Goal: Find specific page/section: Find specific page/section

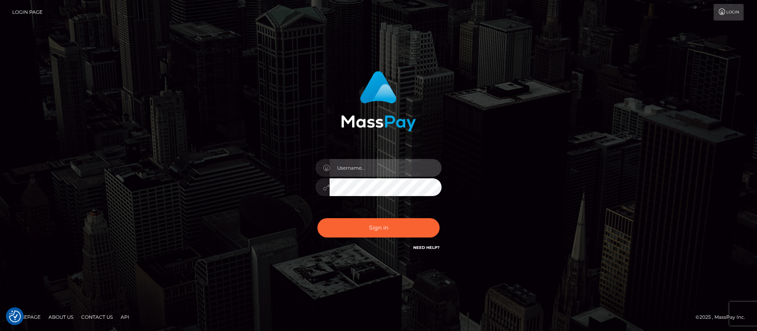
click at [349, 164] on input "text" at bounding box center [385, 168] width 112 height 18
type input "APteam"
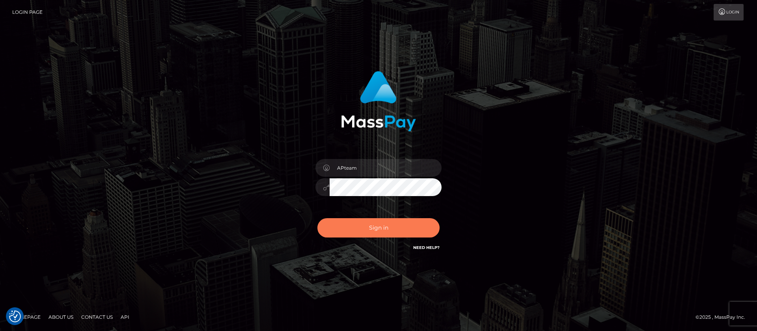
click at [393, 227] on button "Sign in" at bounding box center [378, 227] width 122 height 19
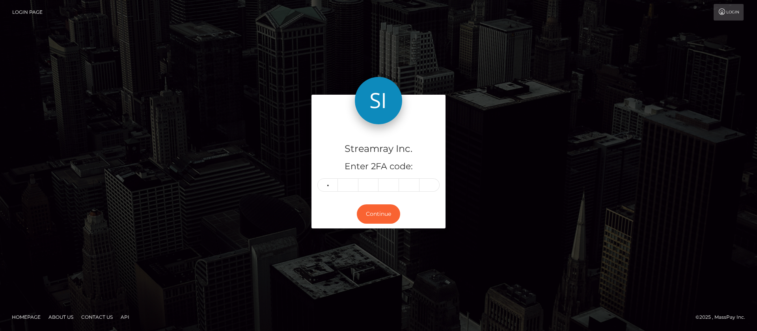
type input "8"
type input "5"
type input "1"
type input "3"
type input "0"
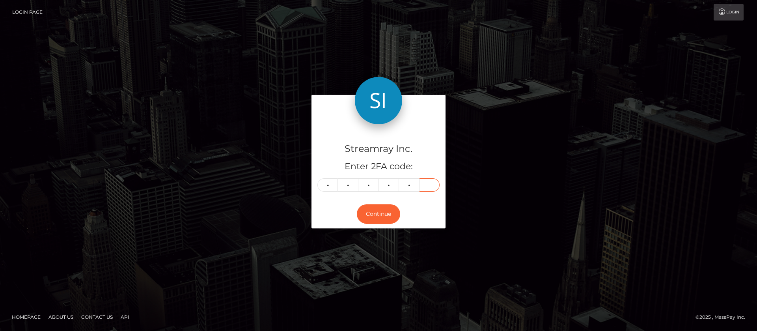
type input "8"
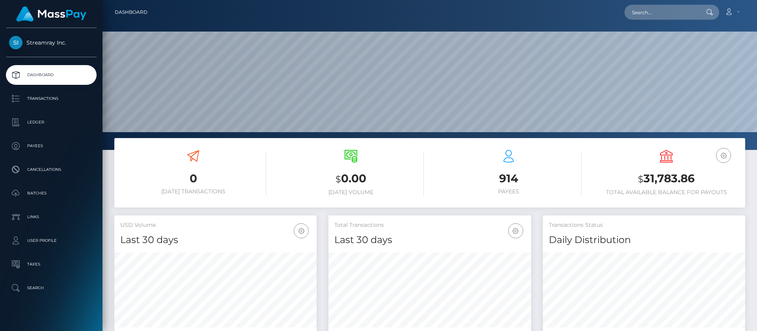
scroll to position [141, 203]
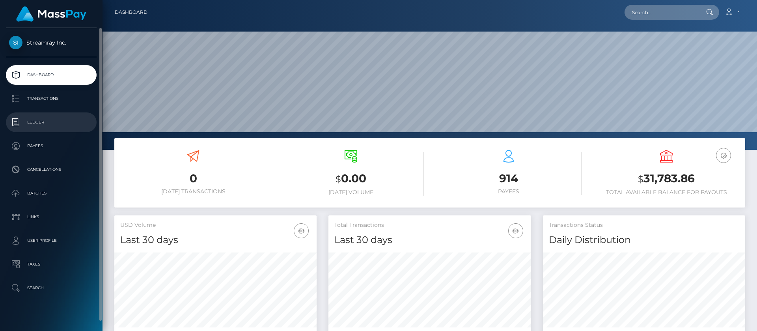
click at [37, 119] on p "Ledger" at bounding box center [51, 122] width 84 height 12
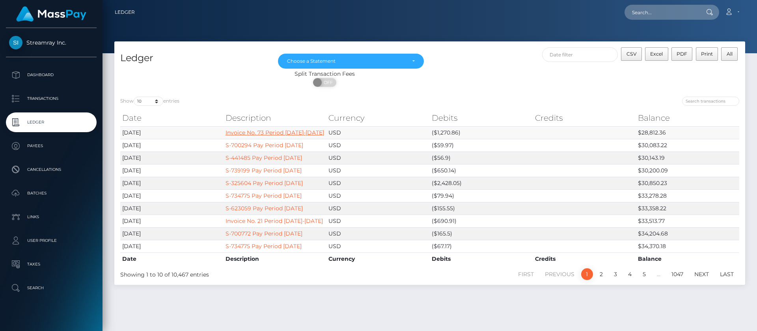
click at [285, 132] on link "Invoice No. 73 Period [DATE]-[DATE]" at bounding box center [274, 132] width 99 height 7
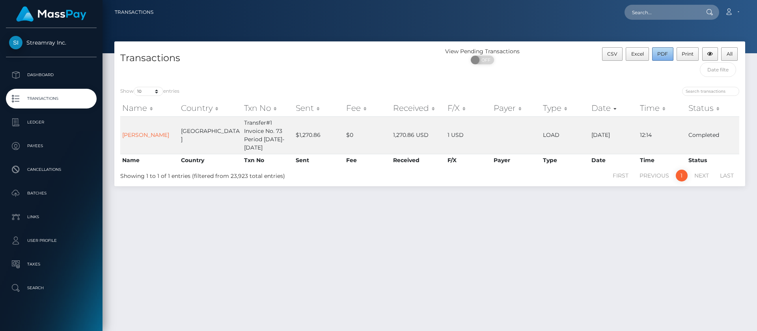
click at [662, 50] on button "PDF" at bounding box center [662, 53] width 21 height 13
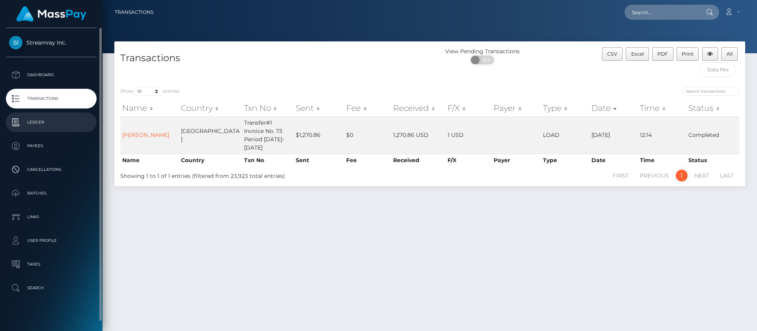
click at [43, 125] on p "Ledger" at bounding box center [51, 122] width 84 height 12
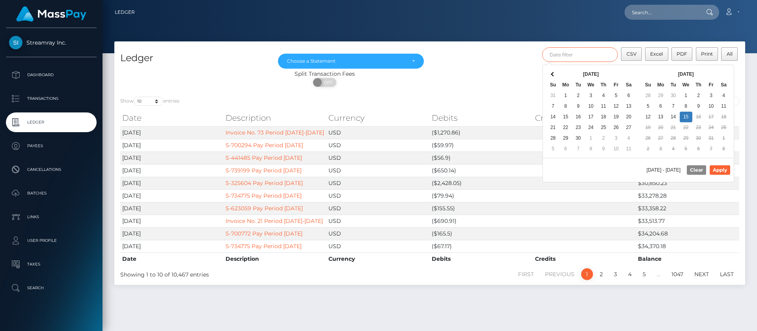
click at [581, 57] on input "text" at bounding box center [580, 54] width 76 height 15
click at [711, 67] on div "Oct 2025 Su Mo Tu We Th Fr Sa 28 29 30 1 2 3 4 5 6 7 8 9 10 11 12 13 14 15 16 1…" at bounding box center [685, 111] width 95 height 93
click at [716, 169] on button "Apply" at bounding box center [719, 169] width 20 height 9
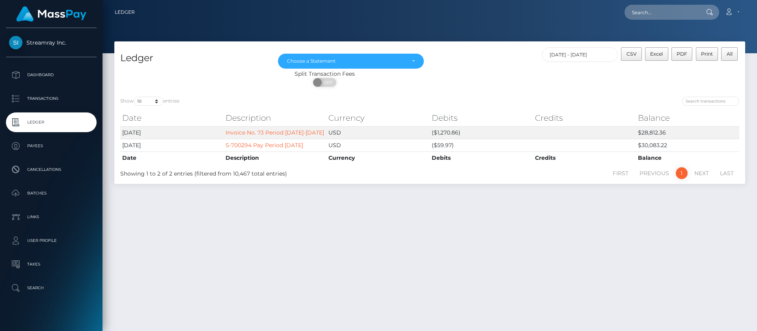
click at [478, 78] on div "ON OFF" at bounding box center [324, 84] width 420 height 13
click at [582, 56] on input "10/08/2025 - 10/15/2025" at bounding box center [580, 54] width 76 height 15
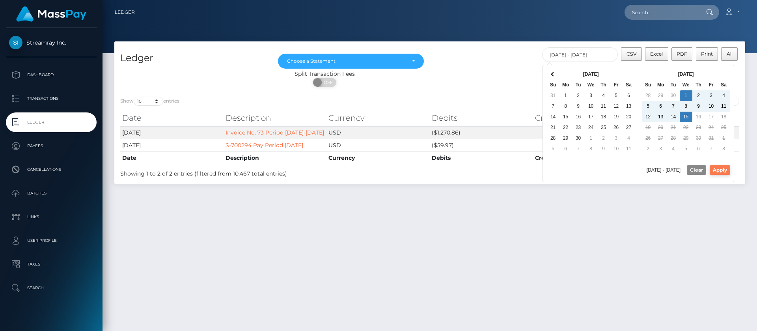
click at [723, 168] on button "Apply" at bounding box center [719, 169] width 20 height 9
type input "10/01/2025 - 10/15/2025"
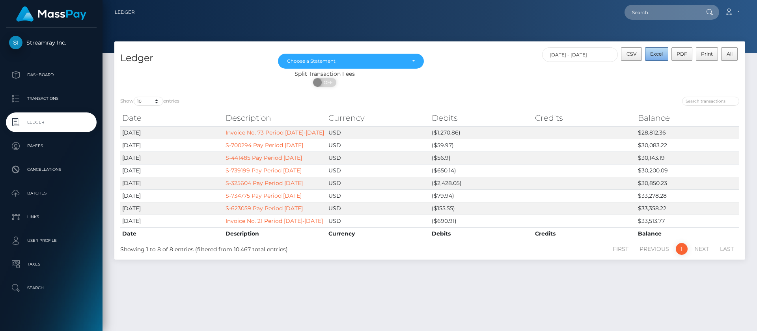
click at [655, 53] on span "Excel" at bounding box center [656, 54] width 13 height 6
click at [725, 13] on icon at bounding box center [728, 12] width 8 height 6
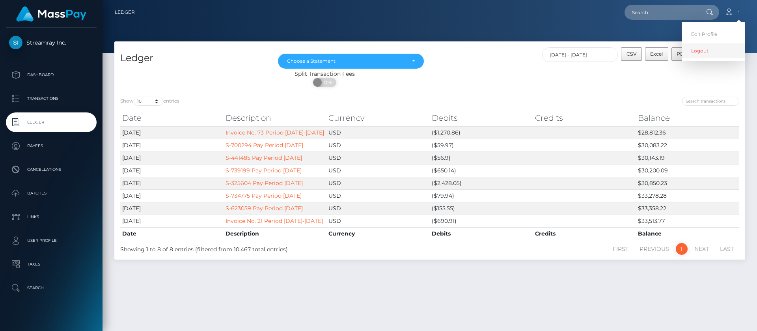
click at [694, 54] on link "Logout" at bounding box center [712, 50] width 63 height 15
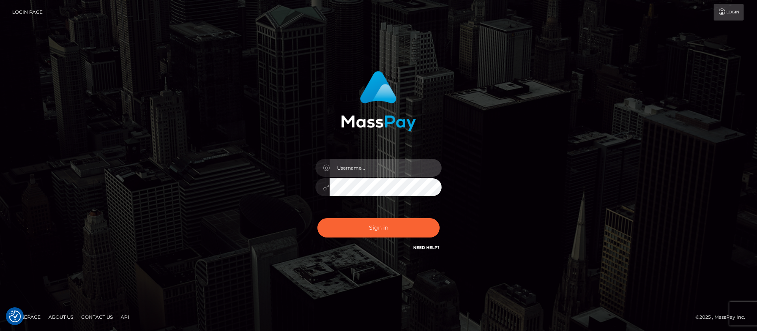
click at [361, 167] on input "text" at bounding box center [385, 168] width 112 height 18
type input "APteam.medley"
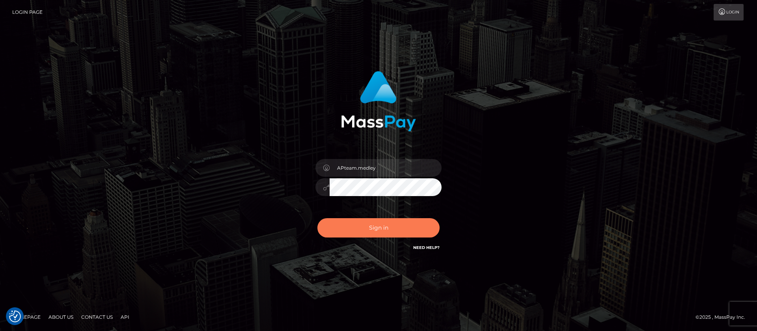
click at [365, 229] on button "Sign in" at bounding box center [378, 227] width 122 height 19
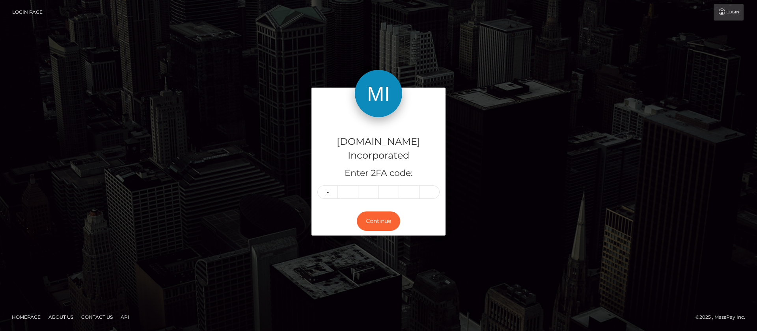
type input "5"
type input "1"
type input "2"
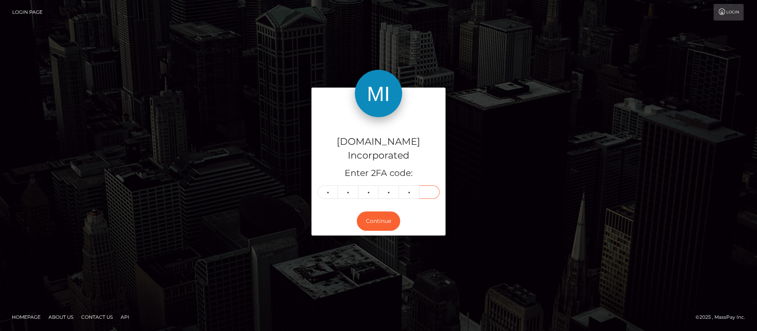
type input "8"
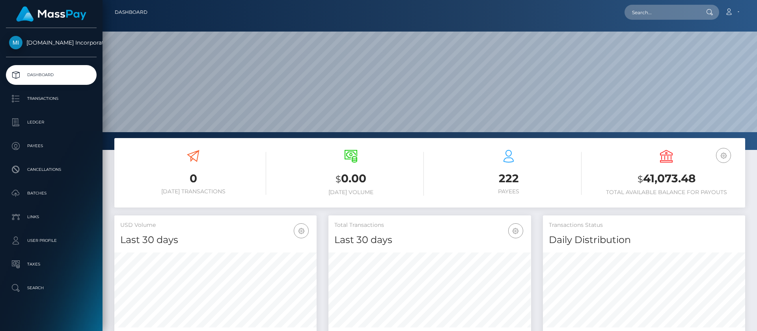
scroll to position [141, 203]
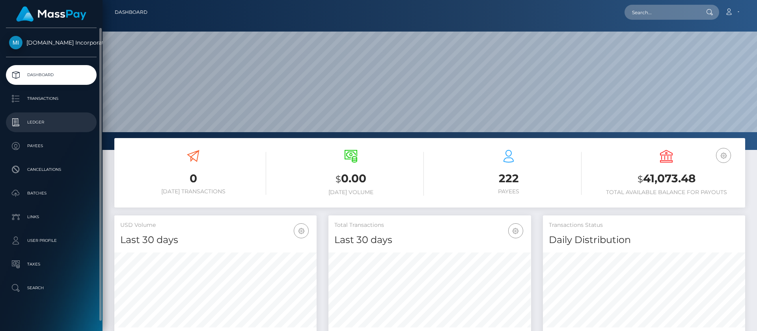
click at [42, 123] on p "Ledger" at bounding box center [51, 122] width 84 height 12
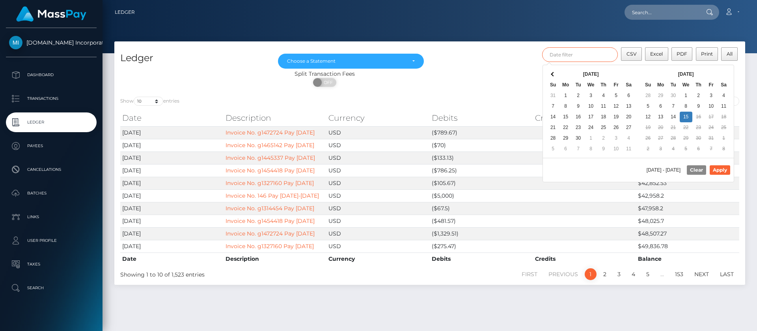
click at [581, 51] on input "text" at bounding box center [580, 54] width 76 height 15
click at [717, 166] on button "Apply" at bounding box center [719, 169] width 20 height 9
type input "10/08/2025 - 10/15/2025"
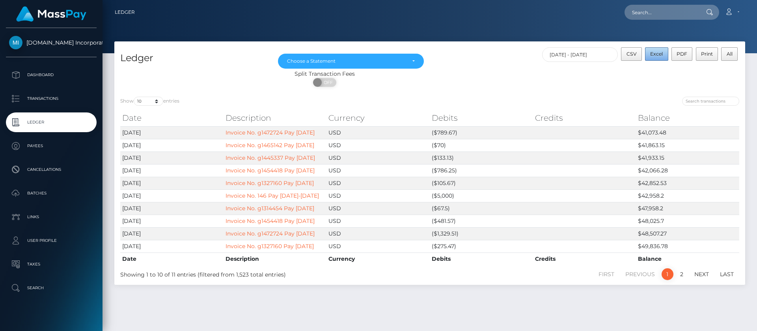
click at [657, 53] on span "Excel" at bounding box center [656, 54] width 13 height 6
click at [653, 200] on td "$42,958.2" at bounding box center [687, 195] width 103 height 13
copy td "42,958.2"
click at [415, 23] on nav "Ledger Loading... Loading..." at bounding box center [429, 12] width 654 height 24
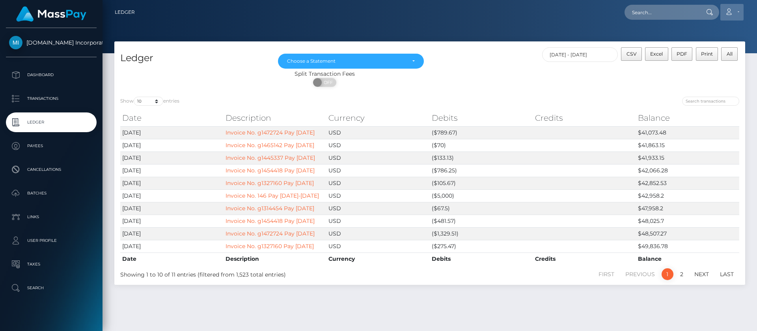
click at [731, 11] on icon at bounding box center [728, 12] width 8 height 6
click at [692, 55] on link "Logout" at bounding box center [712, 50] width 63 height 15
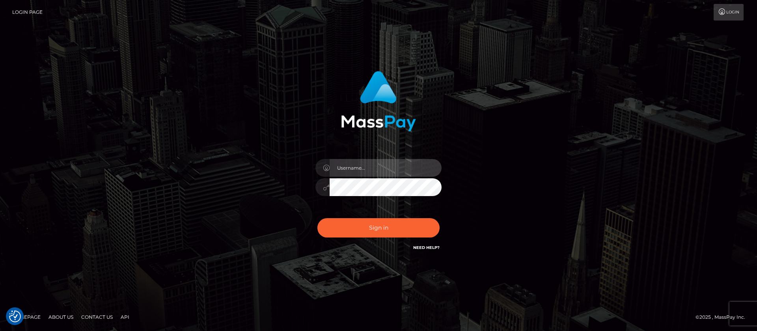
click at [392, 164] on input "text" at bounding box center [385, 168] width 112 height 18
type input "ap.wight"
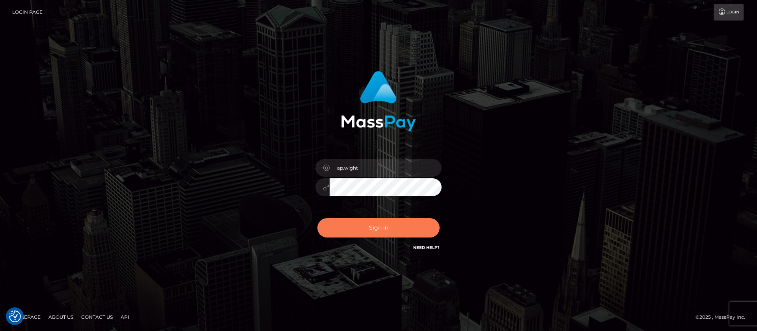
click at [364, 225] on button "Sign in" at bounding box center [378, 227] width 122 height 19
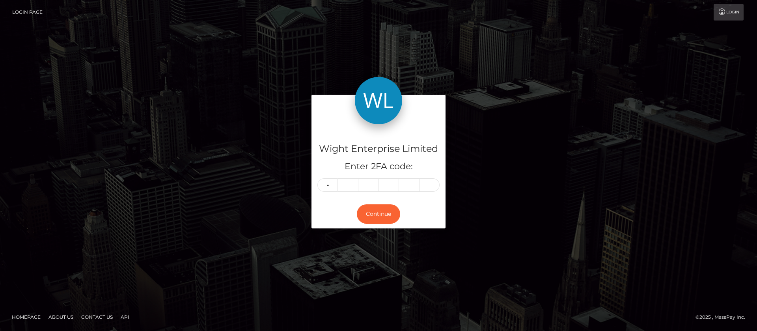
type input "2"
type input "8"
type input "4"
type input "3"
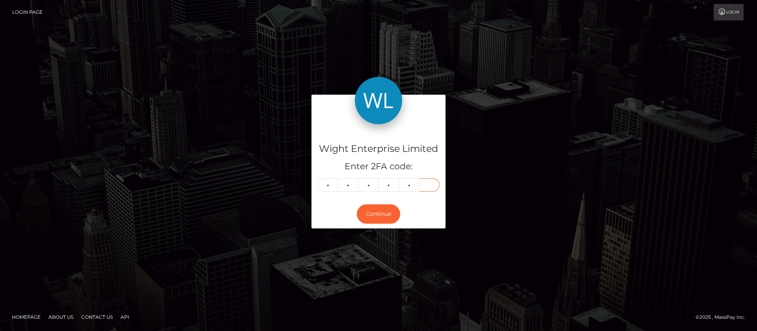
type input "7"
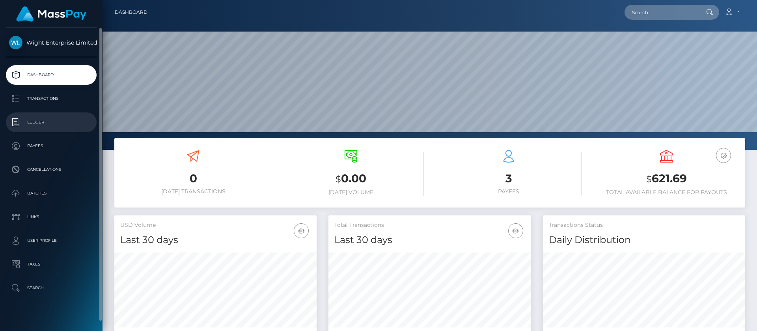
scroll to position [141, 203]
click at [38, 123] on p "Ledger" at bounding box center [51, 122] width 84 height 12
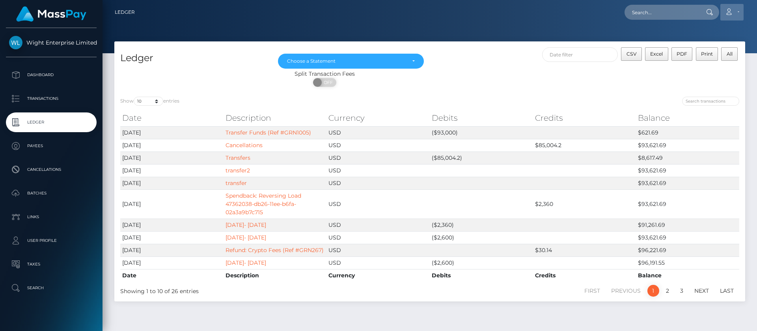
click at [731, 13] on icon at bounding box center [728, 12] width 8 height 6
click at [699, 54] on link "Logout" at bounding box center [712, 50] width 63 height 15
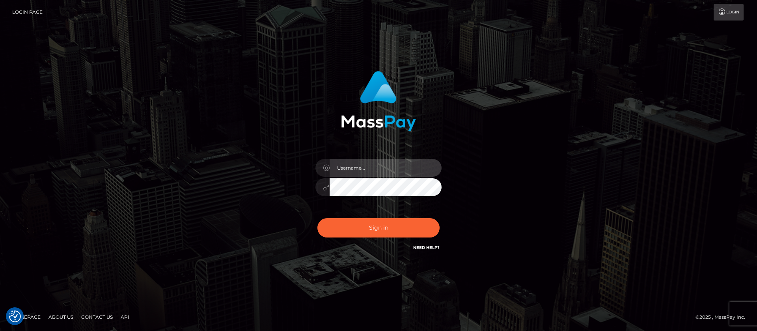
click at [371, 166] on input "text" at bounding box center [385, 168] width 112 height 18
type input "ap.vent"
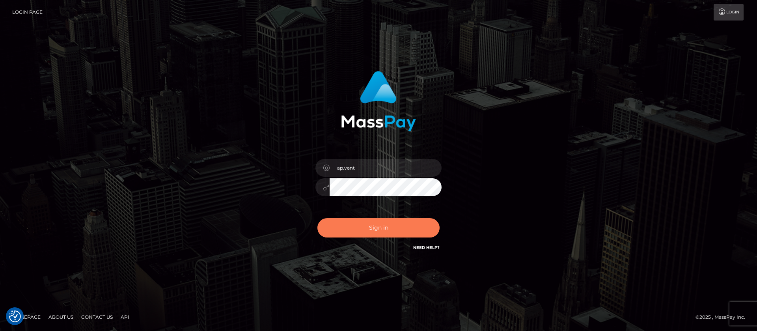
click at [369, 228] on button "Sign in" at bounding box center [378, 227] width 122 height 19
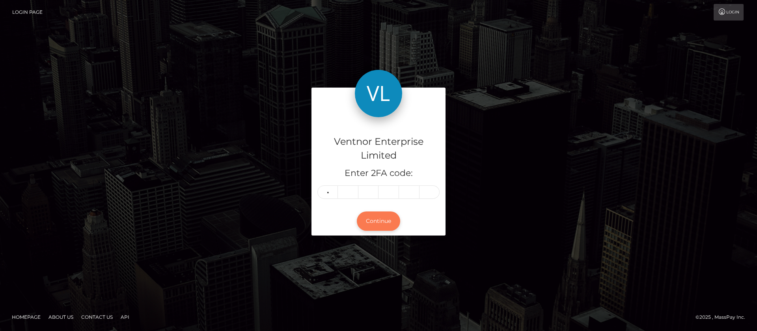
type input "8"
type input "6"
type input "9"
type input "3"
type input "8"
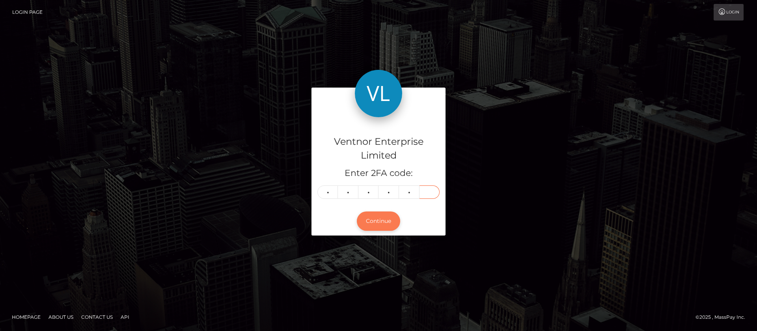
type input "0"
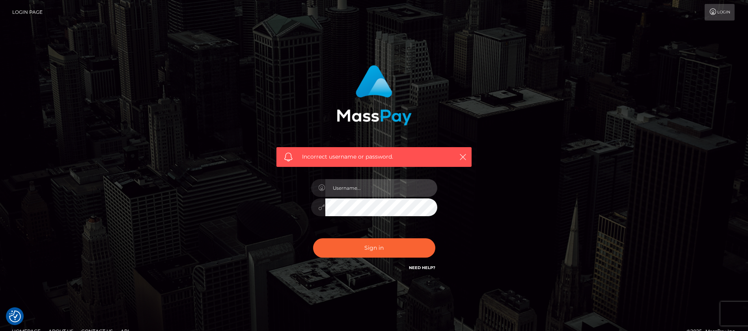
click at [364, 190] on input "text" at bounding box center [381, 188] width 112 height 18
type input "ap.vent"
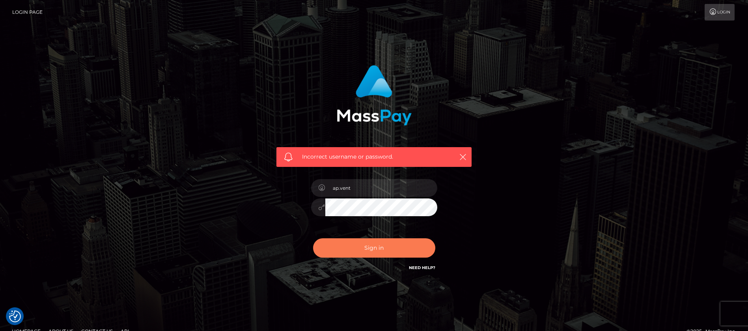
click at [363, 250] on button "Sign in" at bounding box center [374, 247] width 122 height 19
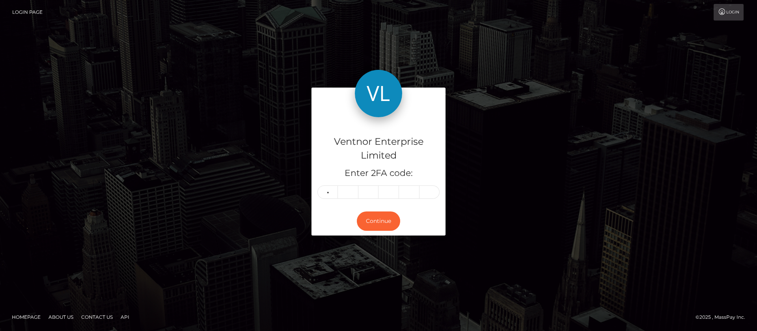
type input "7"
type input "1"
type input "3"
type input "5"
type input "0"
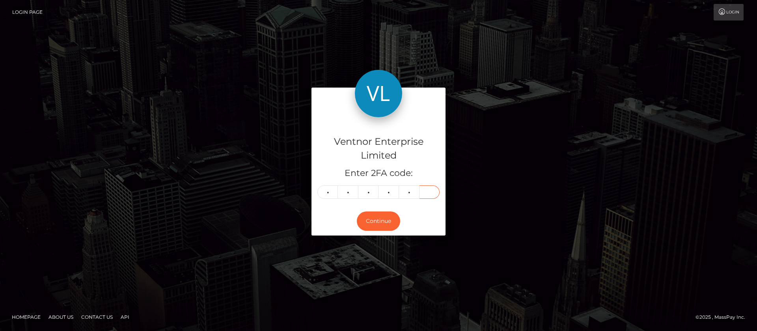
type input "6"
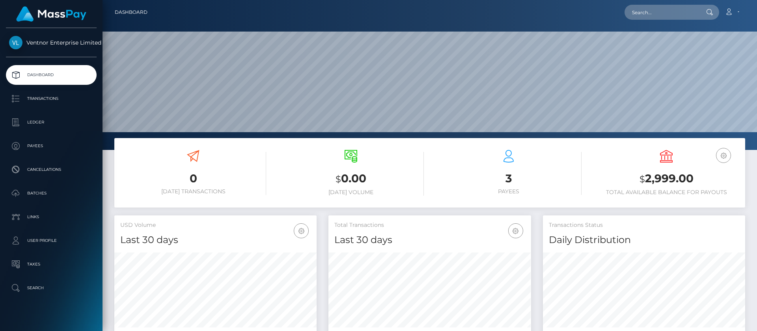
scroll to position [141, 203]
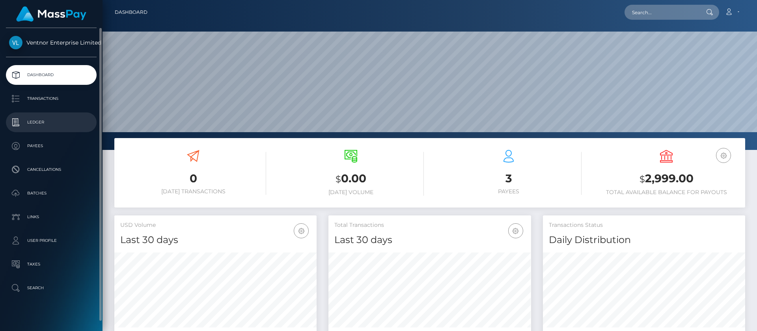
click at [35, 123] on p "Ledger" at bounding box center [51, 122] width 84 height 12
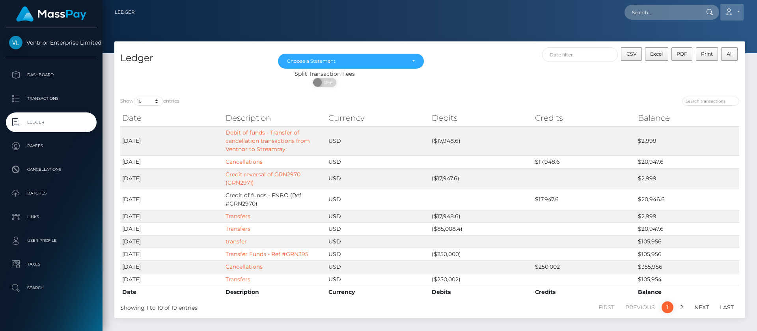
click at [726, 13] on icon at bounding box center [728, 12] width 8 height 6
click at [696, 54] on link "Logout" at bounding box center [712, 50] width 63 height 15
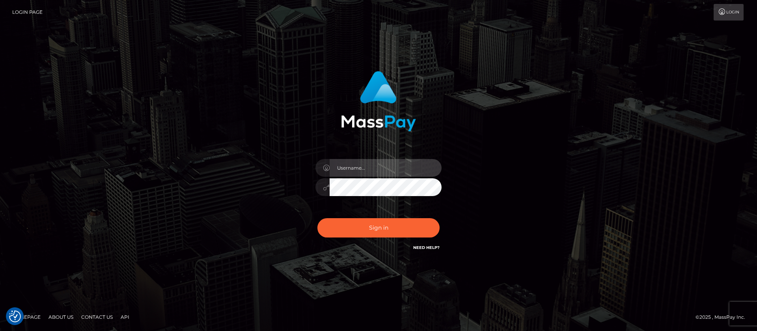
click at [344, 167] on input "text" at bounding box center [385, 168] width 112 height 18
type input "ap.mb"
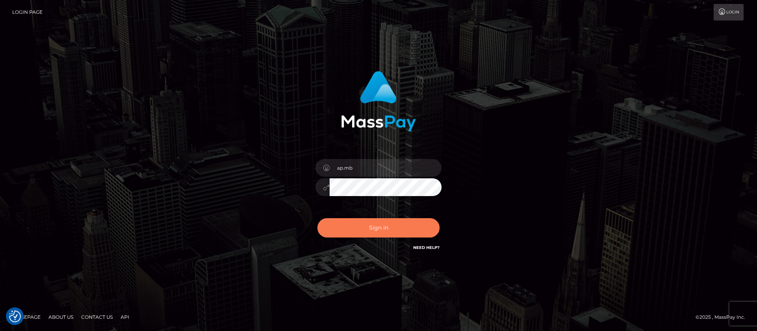
click at [373, 228] on button "Sign in" at bounding box center [378, 227] width 122 height 19
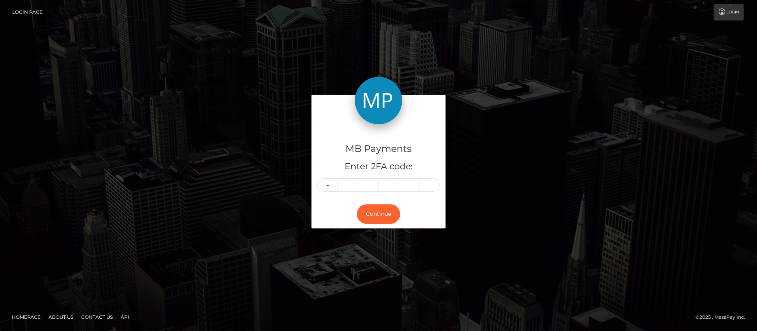
type input "1"
type input "9"
type input "6"
type input "3"
type input "5"
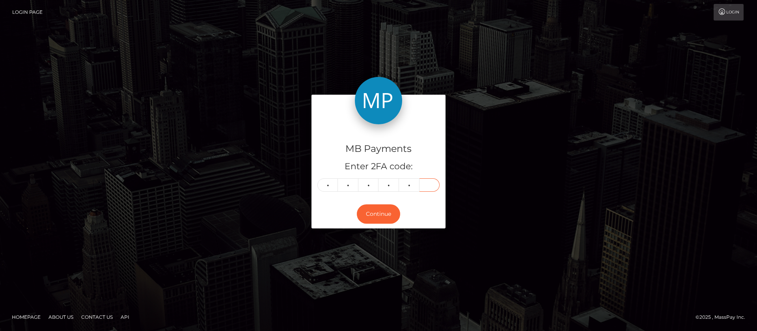
type input "6"
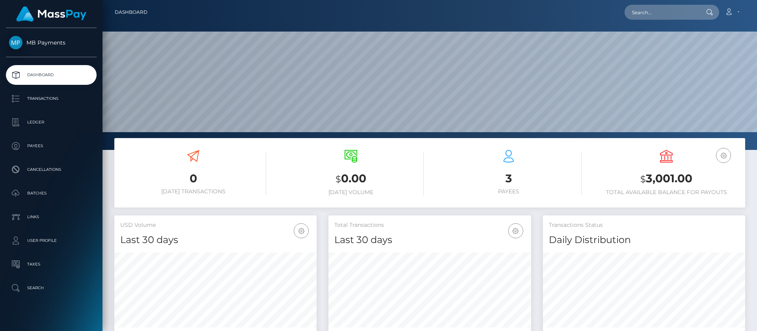
scroll to position [141, 203]
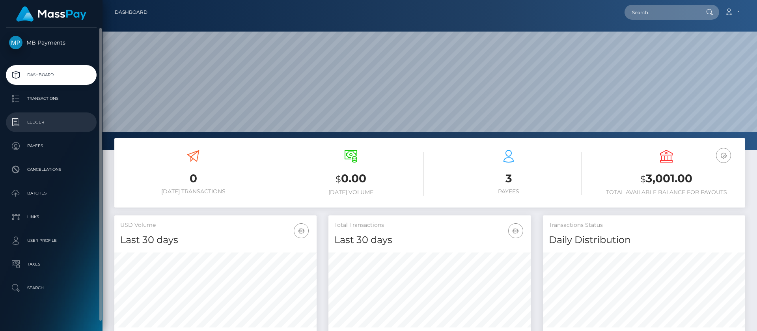
click at [35, 121] on p "Ledger" at bounding box center [51, 122] width 84 height 12
